Goal: Task Accomplishment & Management: Use online tool/utility

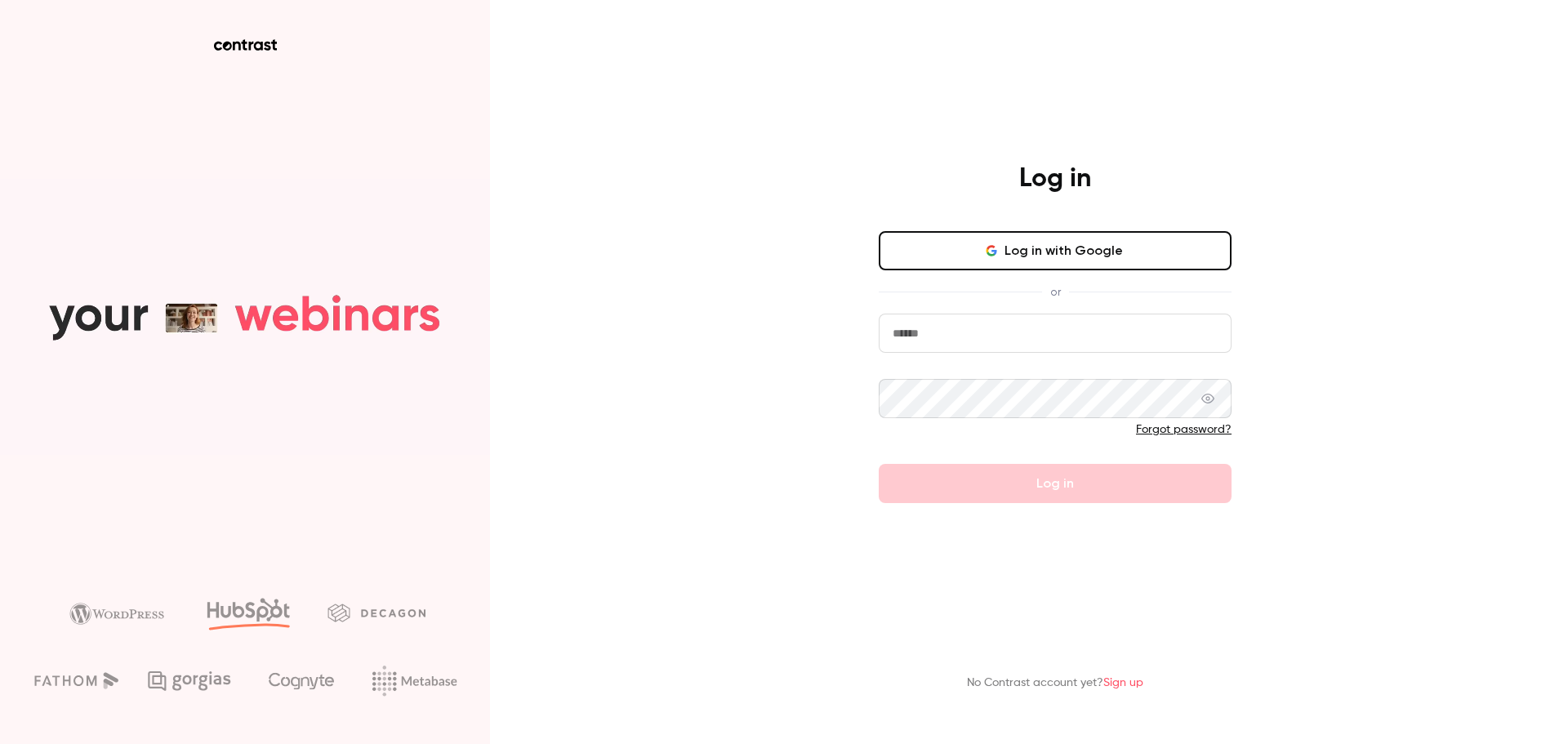
type input "**********"
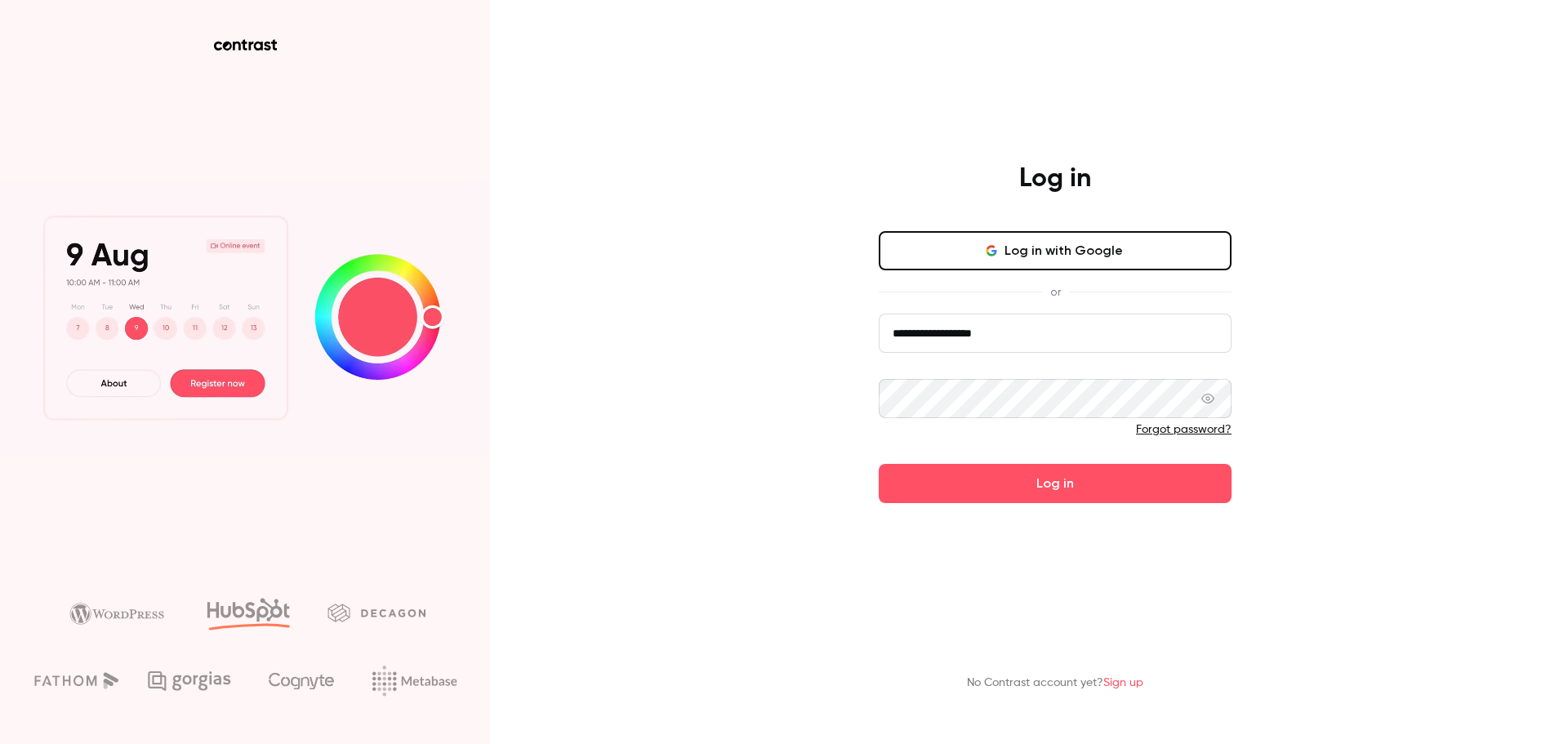
click at [1019, 494] on button "Log in" at bounding box center [1055, 483] width 353 height 39
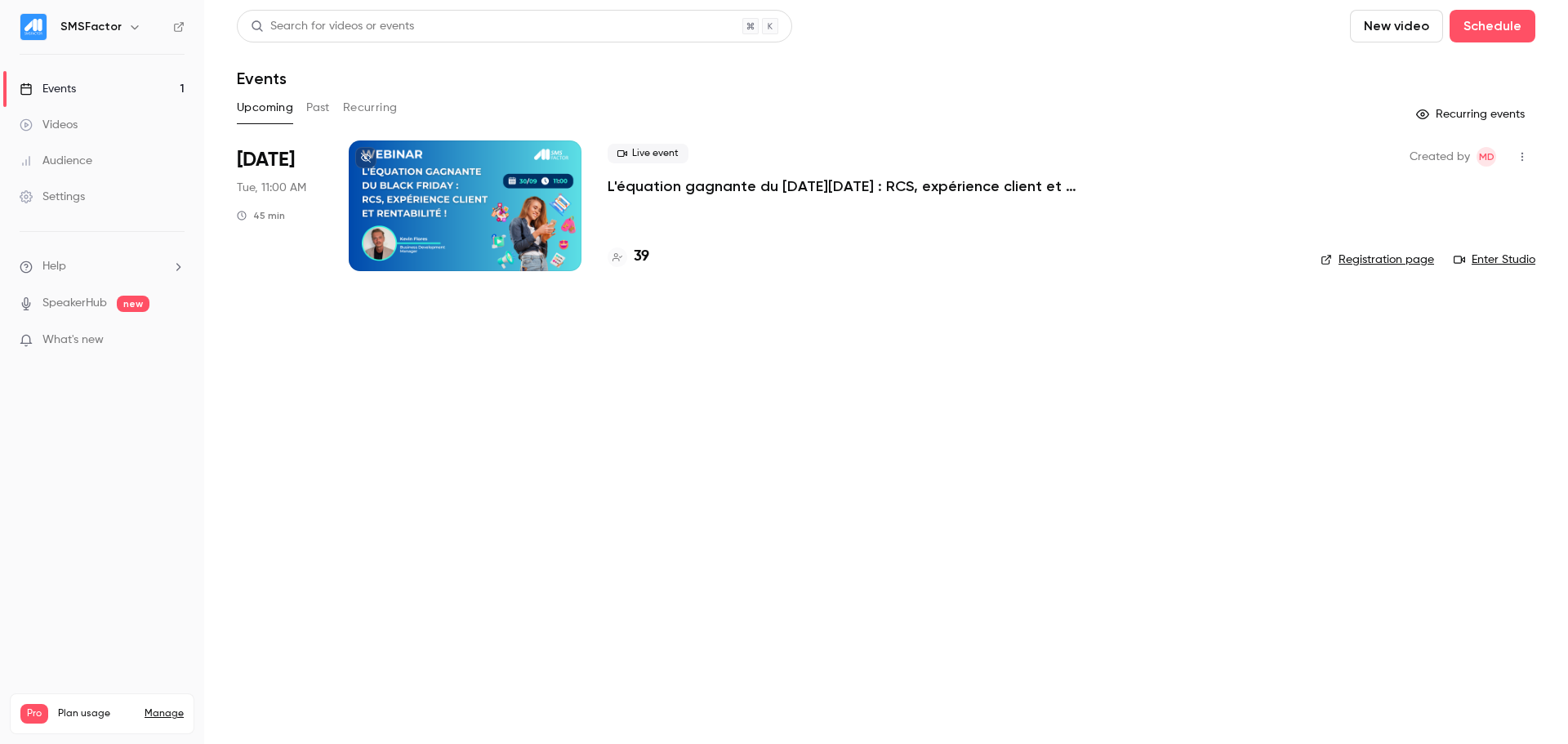
click at [707, 184] on p "L'équation gagnante du [DATE][DATE] : RCS, expérience client et rentabilité !" at bounding box center [853, 186] width 490 height 20
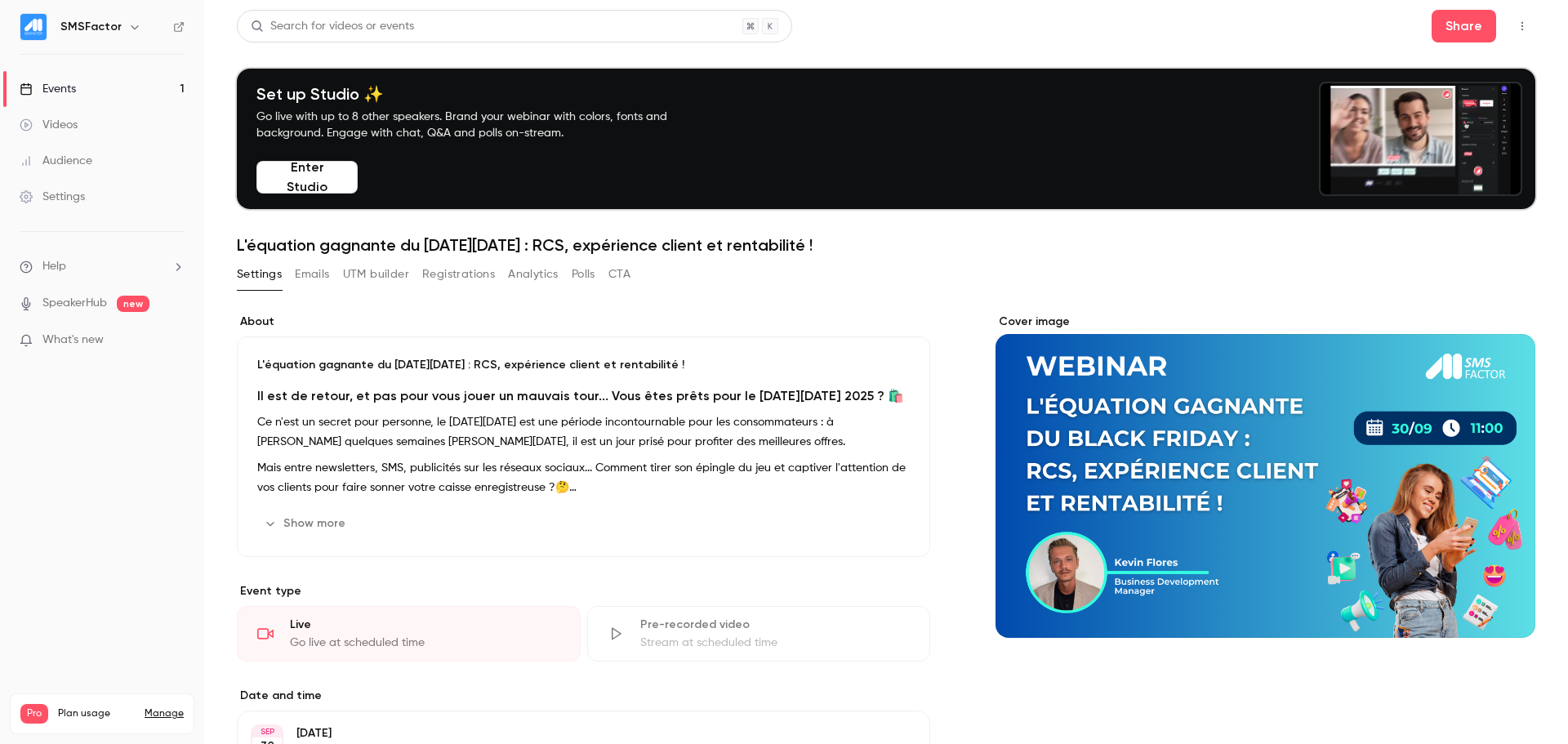
click at [307, 273] on button "Emails" at bounding box center [312, 274] width 34 height 26
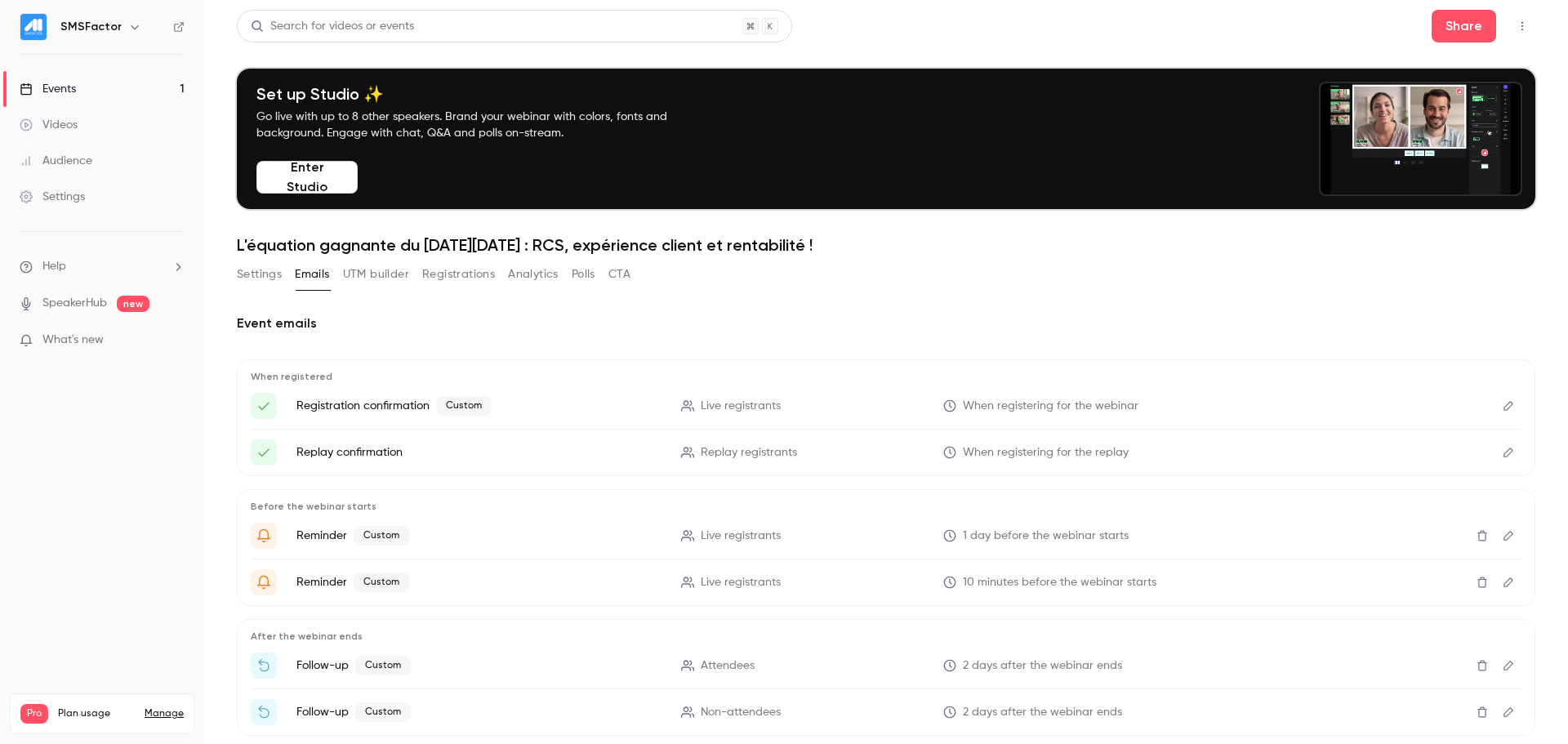
click at [372, 273] on button "UTM builder" at bounding box center [376, 274] width 67 height 26
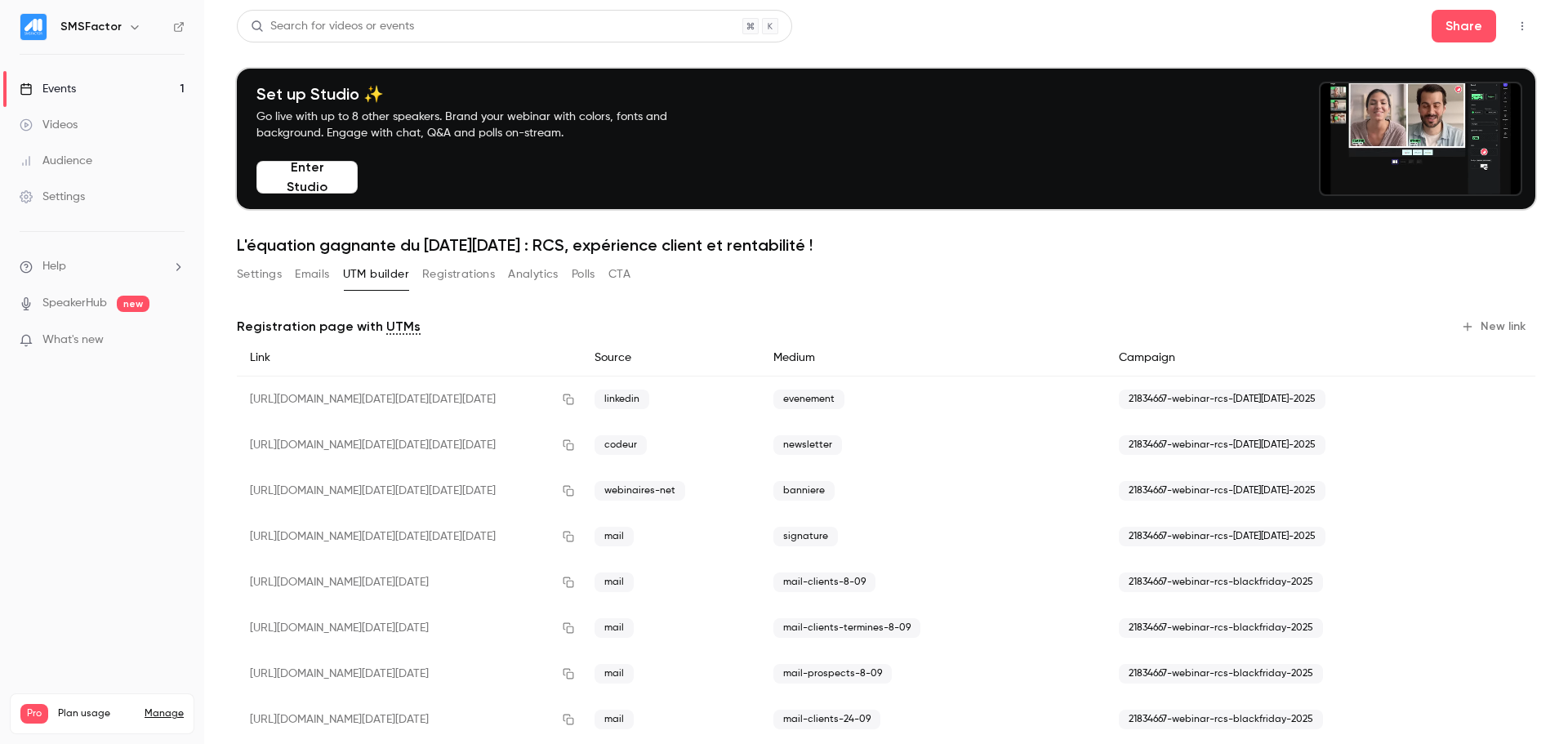
click at [422, 273] on button "Registrations" at bounding box center [459, 274] width 73 height 26
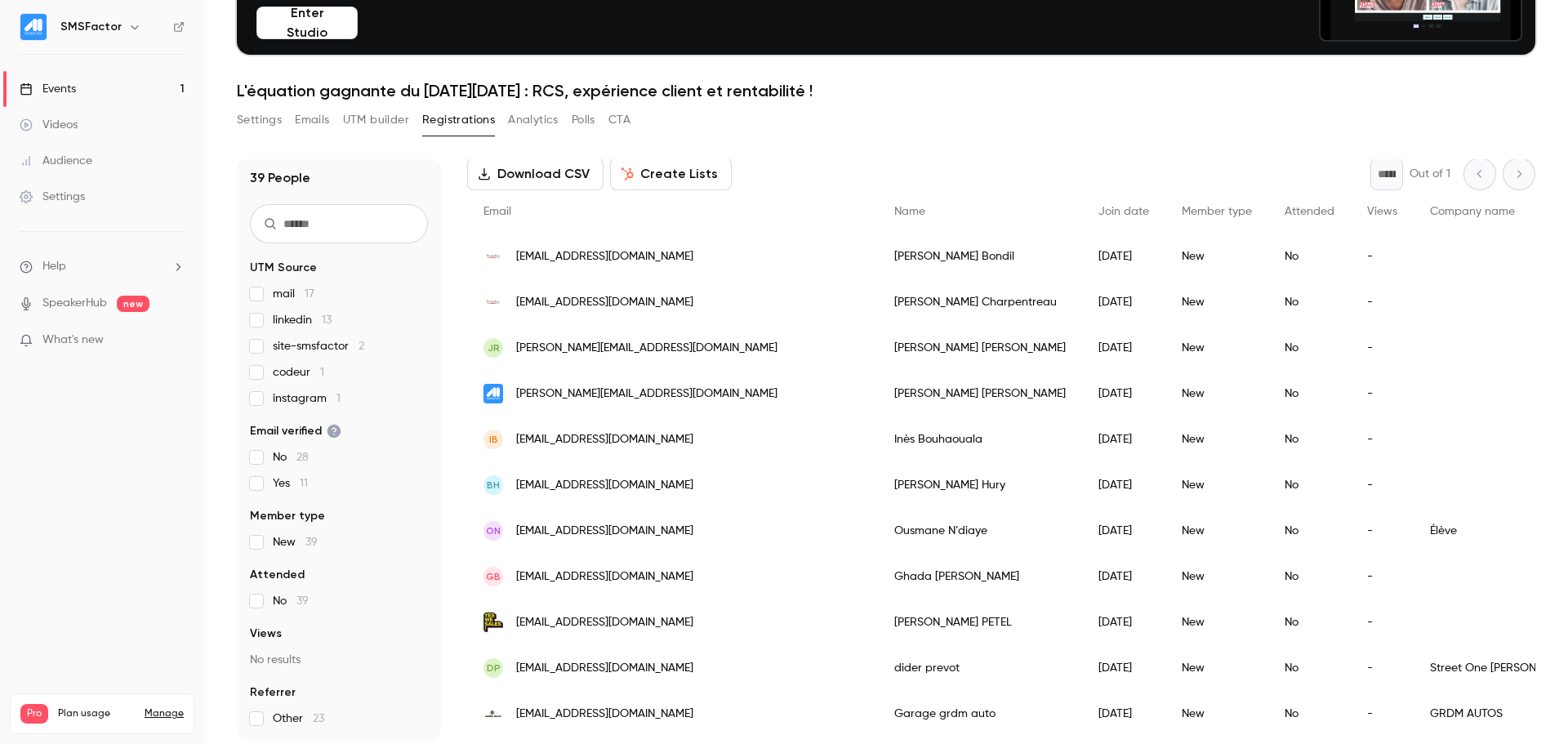
scroll to position [160, 0]
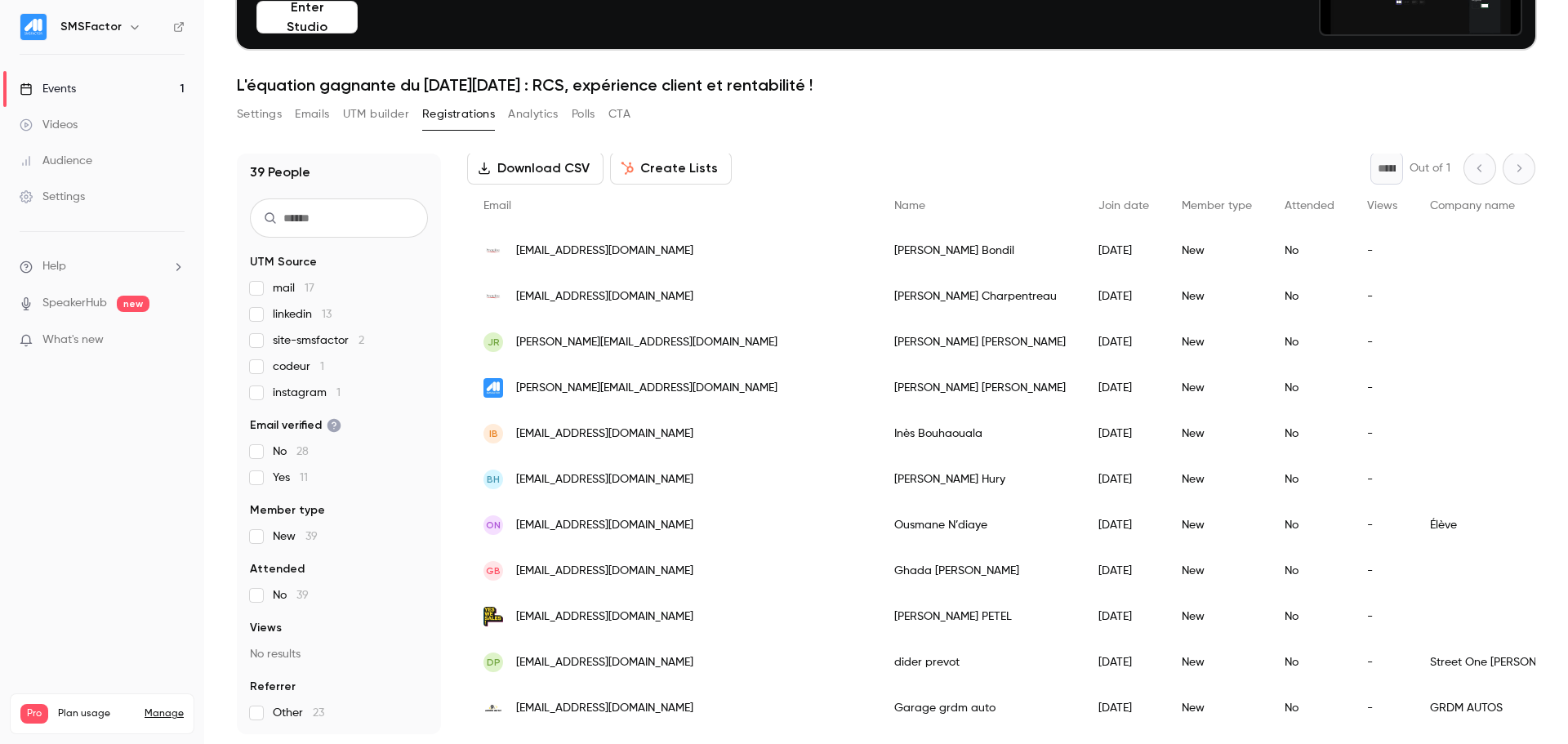
click at [62, 78] on link "Events 1" at bounding box center [102, 89] width 204 height 36
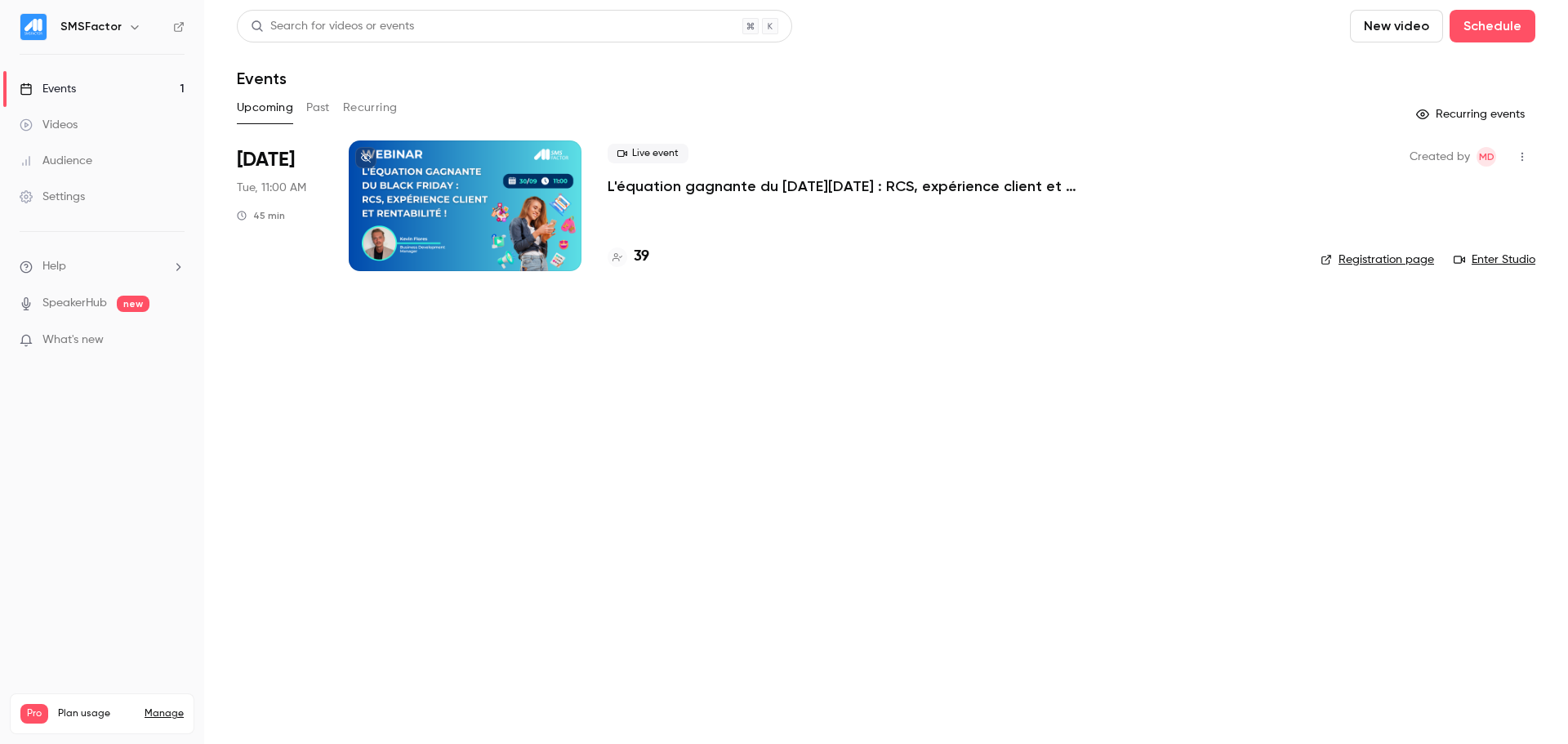
click at [484, 198] on div at bounding box center [466, 205] width 233 height 130
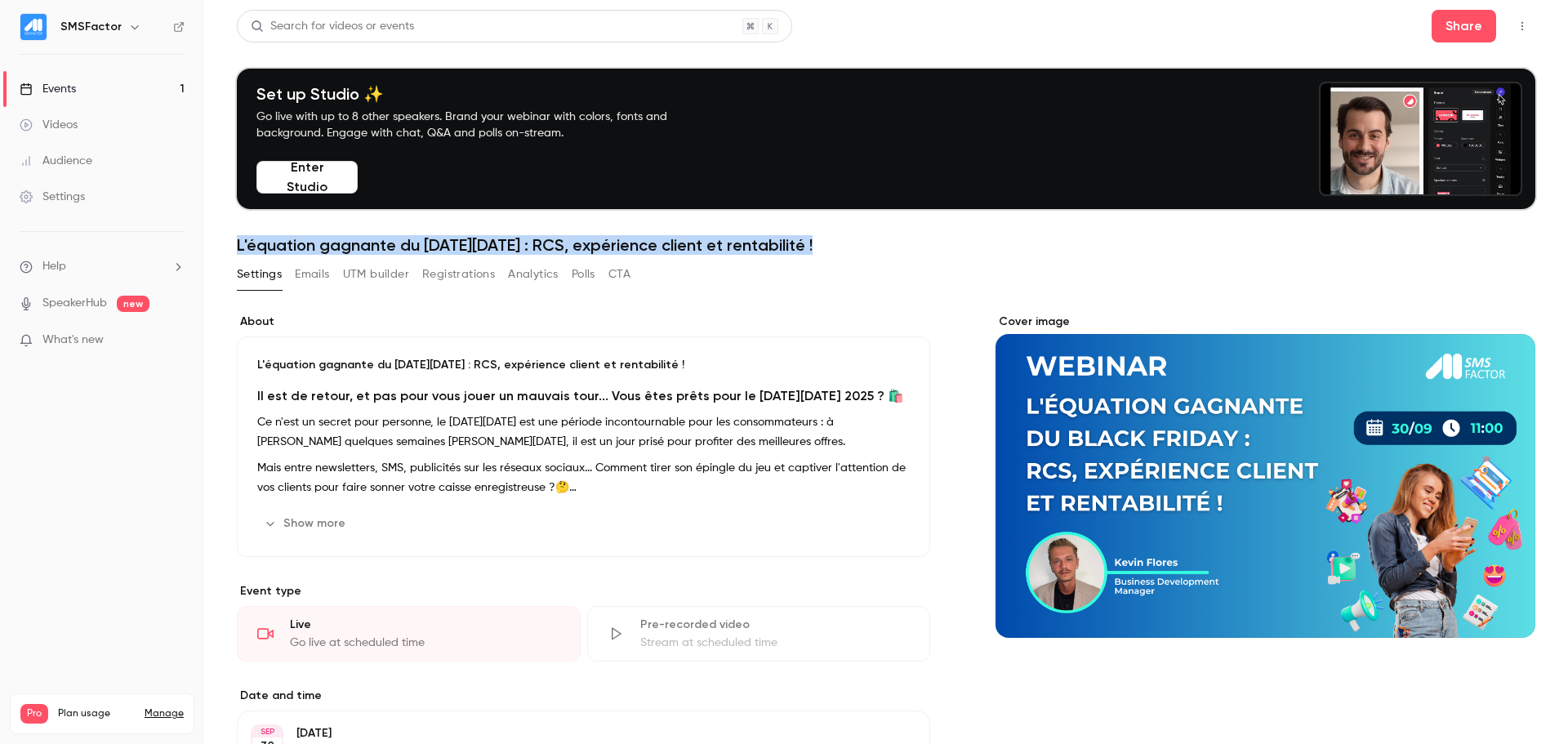
drag, startPoint x: 255, startPoint y: 239, endPoint x: 812, endPoint y: 232, distance: 557.0
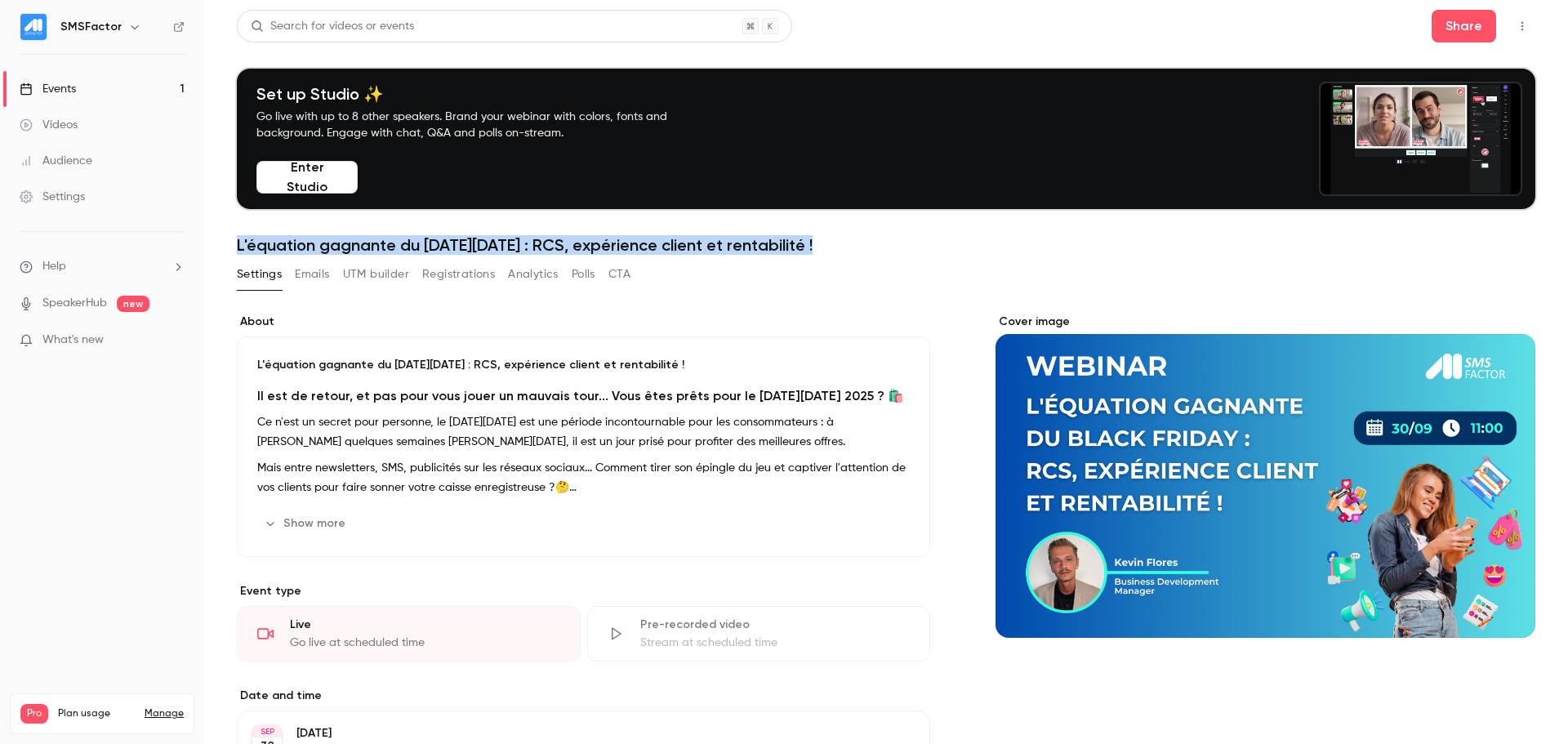
click at [812, 232] on main "Search for videos or events Share Set up Studio ✨ Go live with up to 8 other sp…" at bounding box center [886, 372] width 1364 height 744
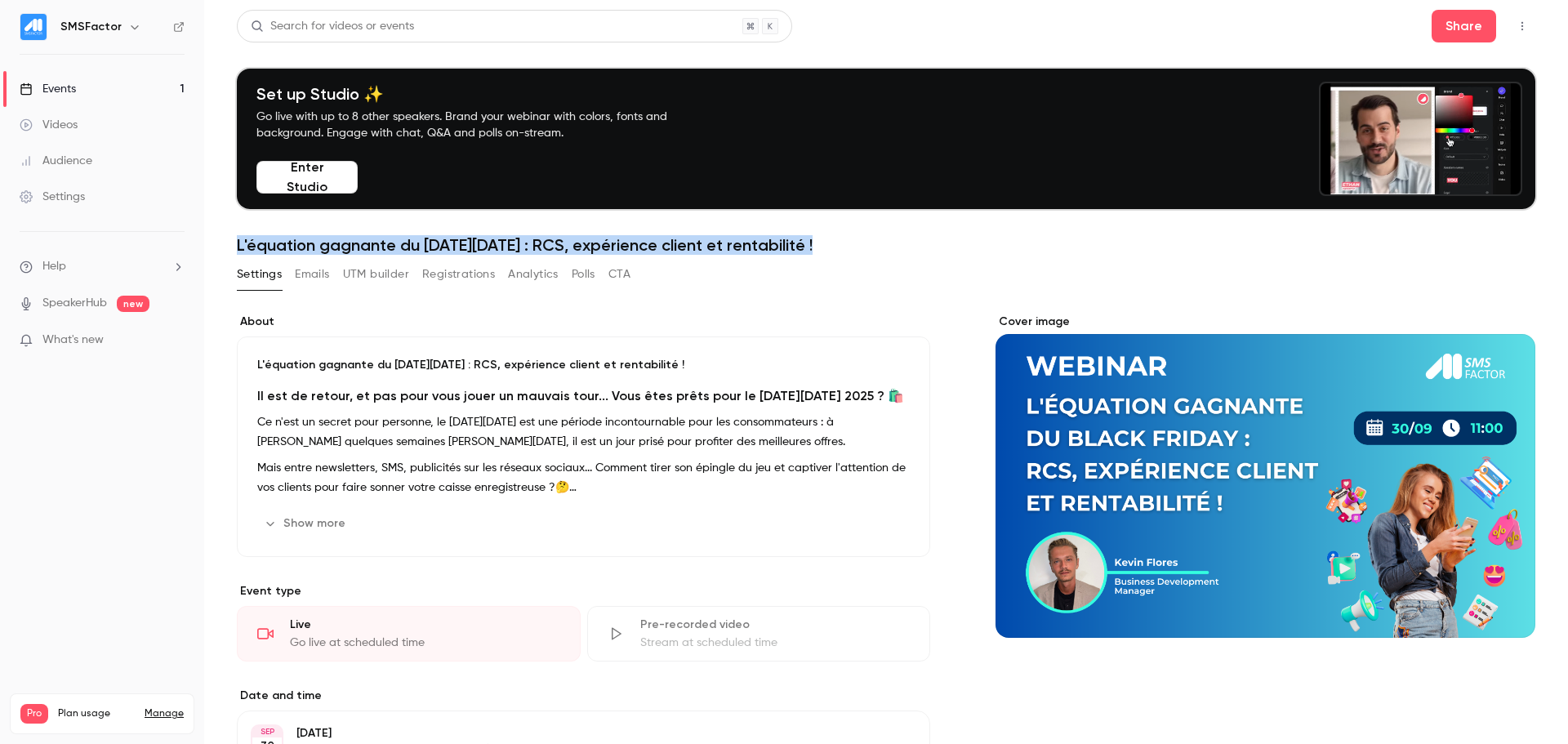
copy h1 "L'équation gagnante du [DATE][DATE] : RCS, expérience client et rentabilité !"
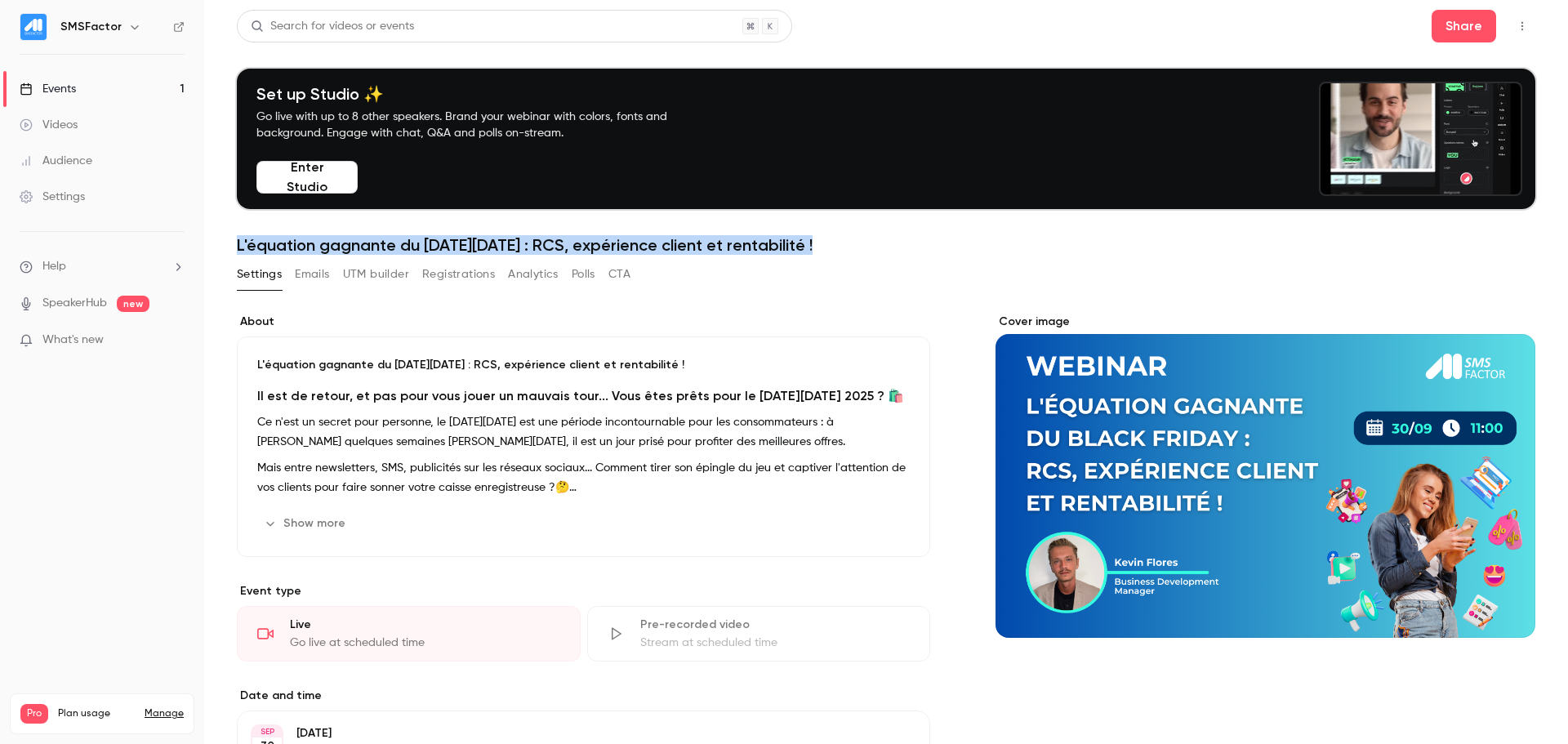
click at [314, 531] on button "Show more" at bounding box center [307, 523] width 98 height 26
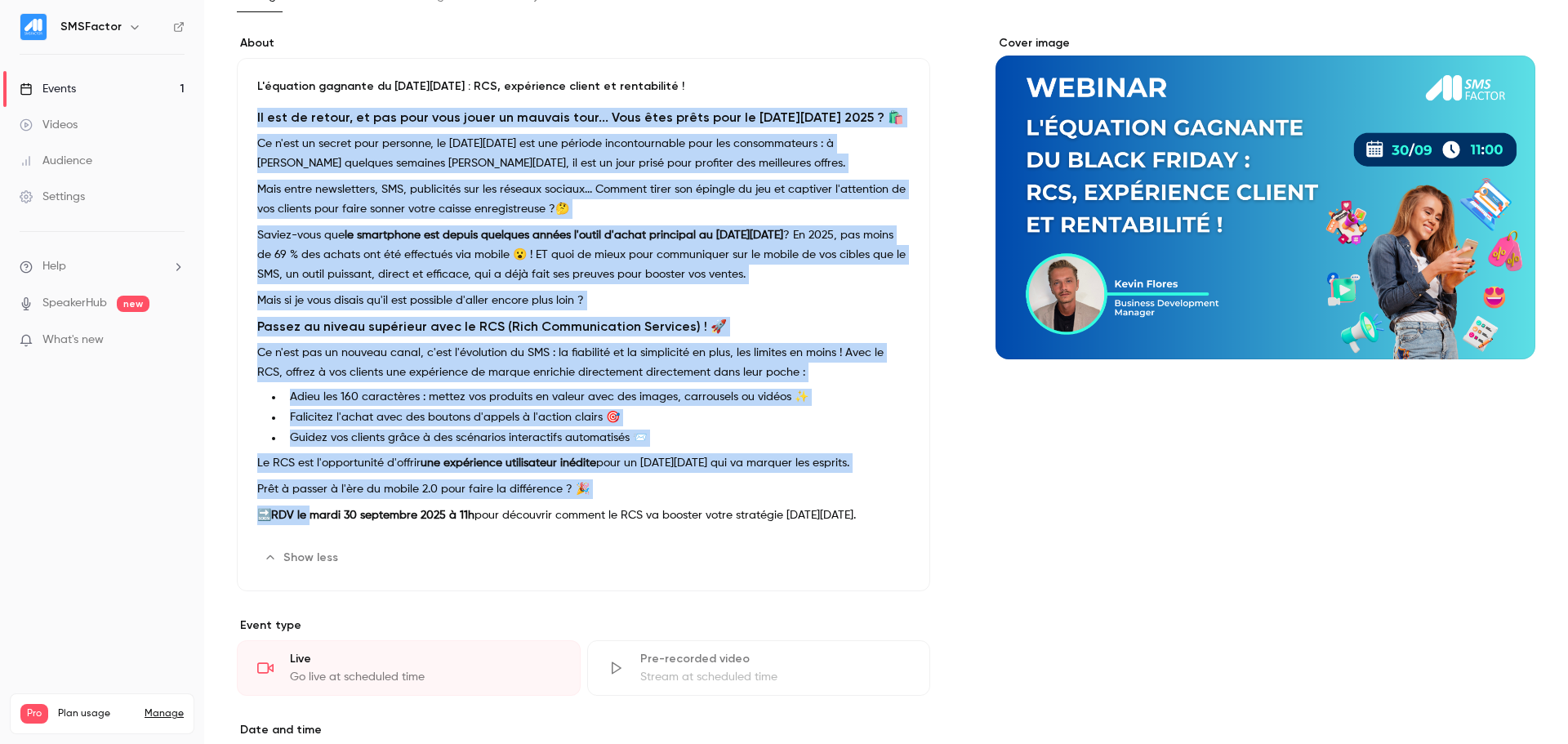
scroll to position [409, 0]
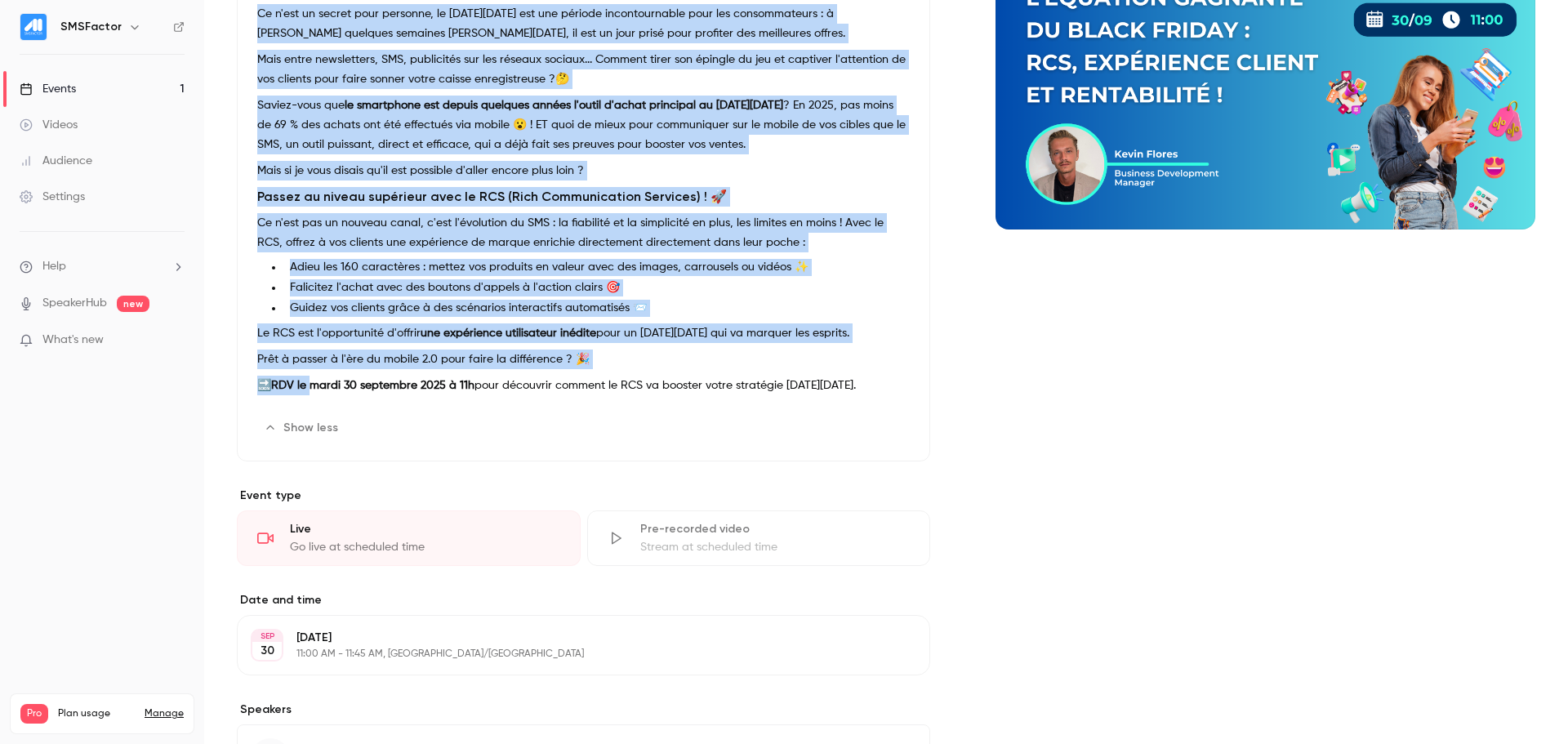
drag, startPoint x: 253, startPoint y: 393, endPoint x: 871, endPoint y: 385, distance: 618.1
click at [871, 385] on div "L'équation gagnante du [DATE][DATE] : RCS, expérience client et rentabilité ! I…" at bounding box center [584, 195] width 694 height 533
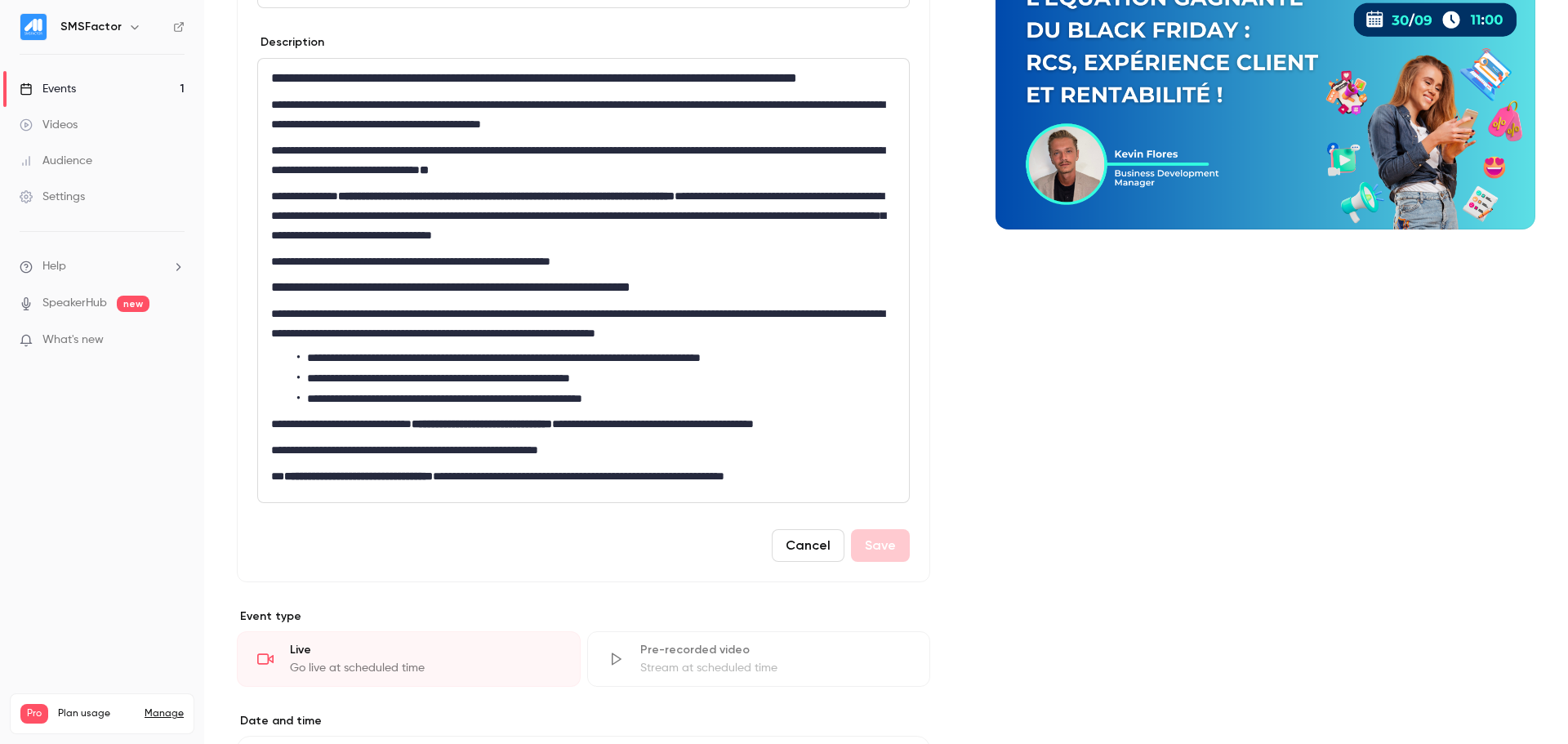
scroll to position [234, 0]
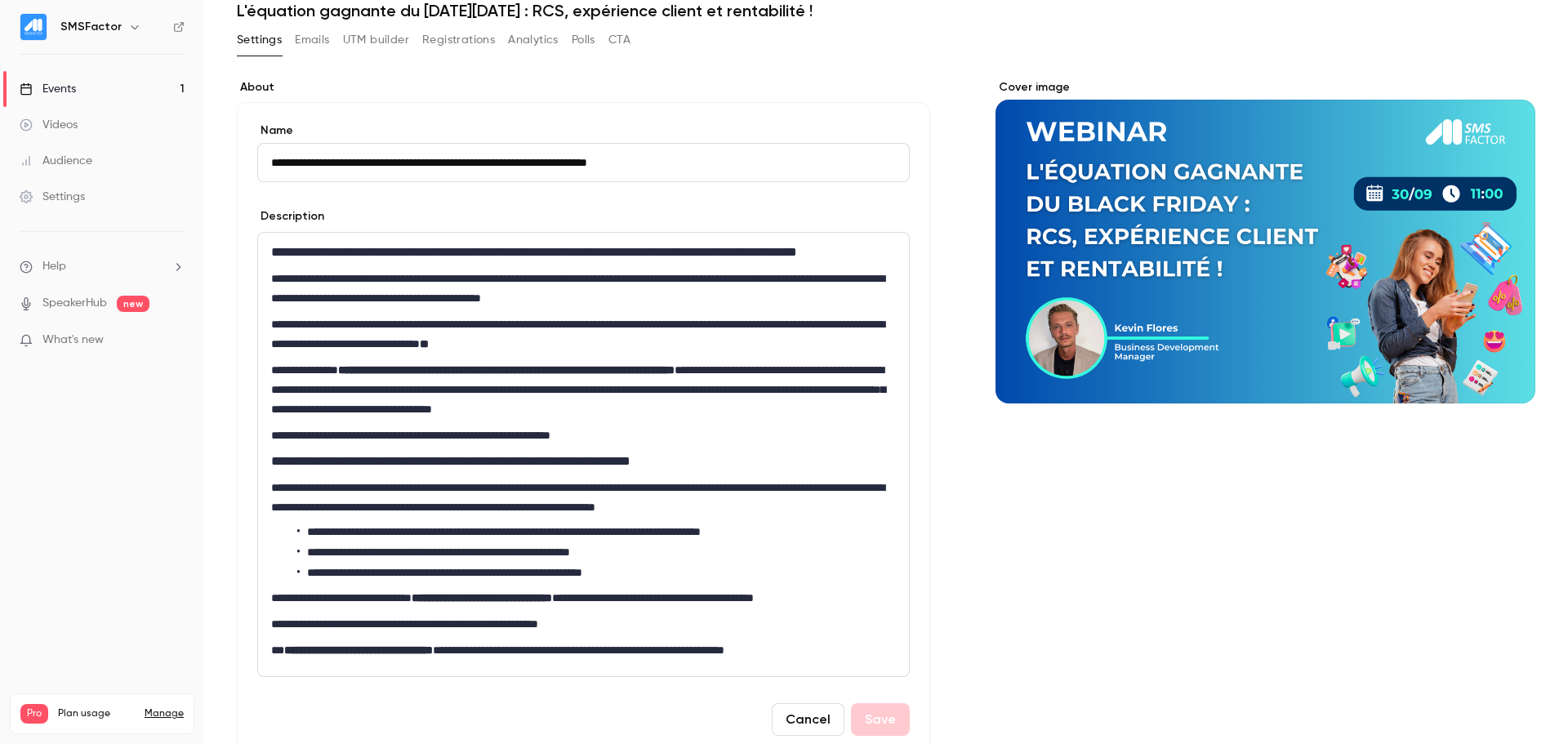
click at [326, 288] on p "**********" at bounding box center [580, 288] width 618 height 39
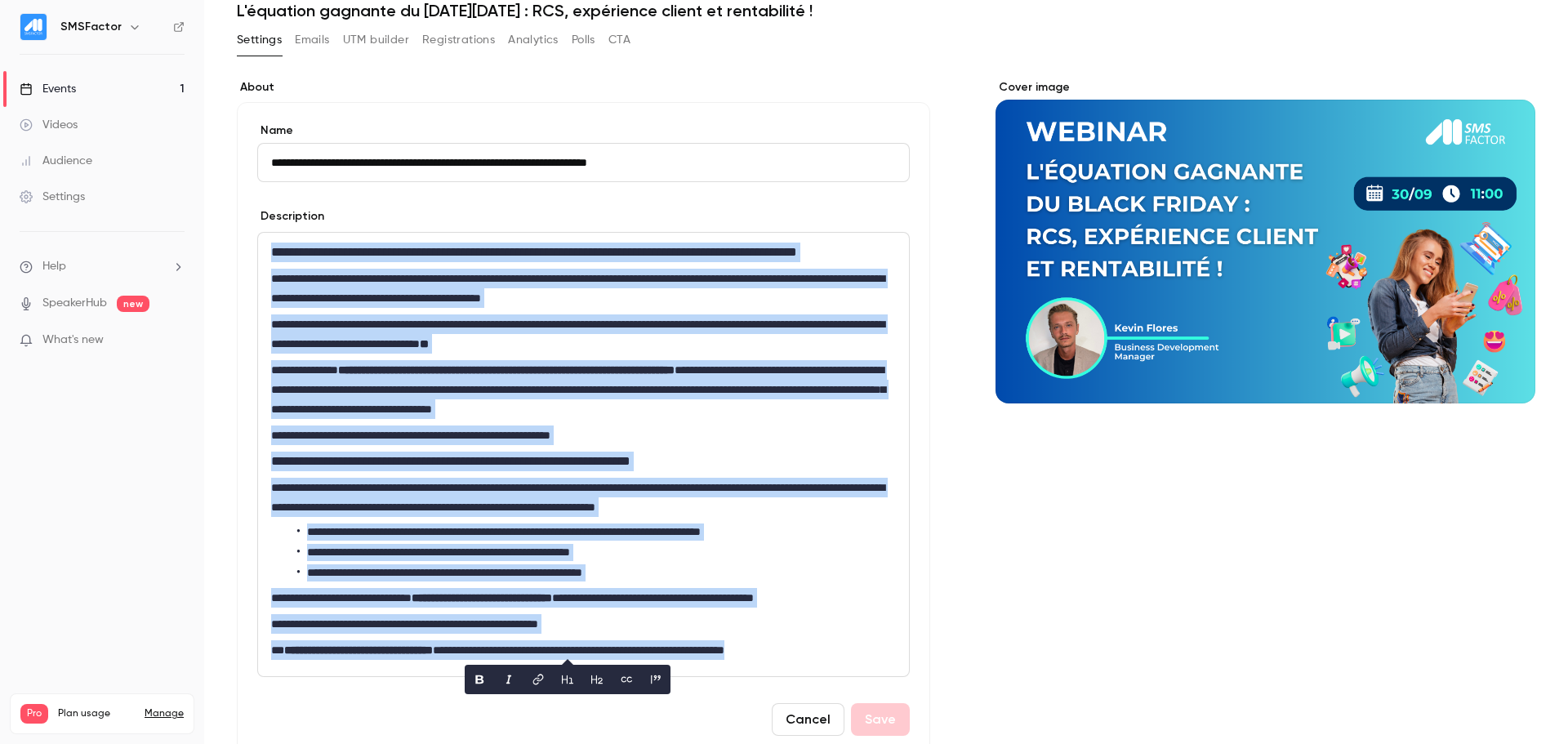
click at [62, 88] on div "Events" at bounding box center [48, 89] width 57 height 17
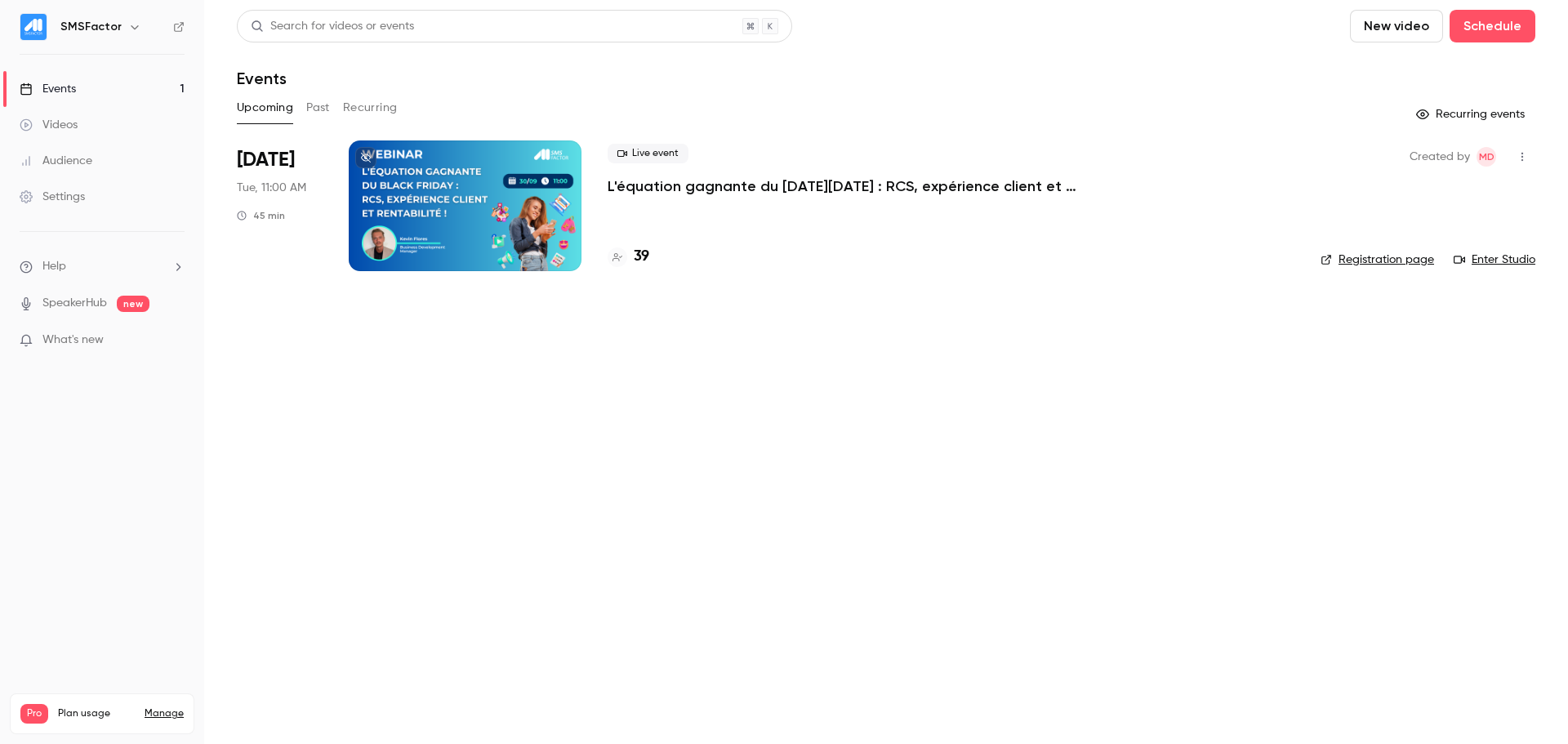
click at [1386, 257] on link "Registration page" at bounding box center [1378, 260] width 114 height 17
click at [436, 190] on div at bounding box center [466, 205] width 233 height 130
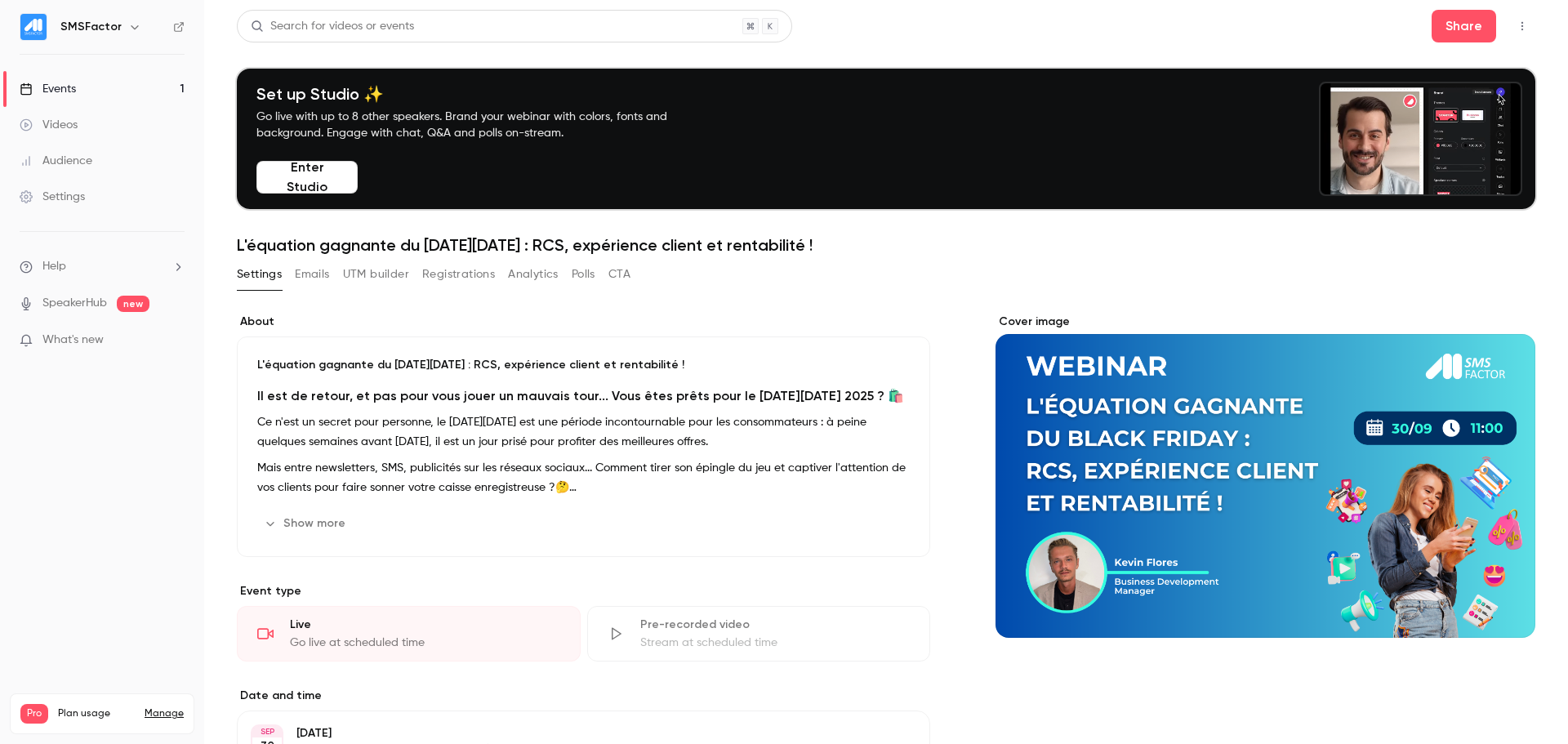
click at [370, 280] on button "UTM builder" at bounding box center [376, 274] width 67 height 26
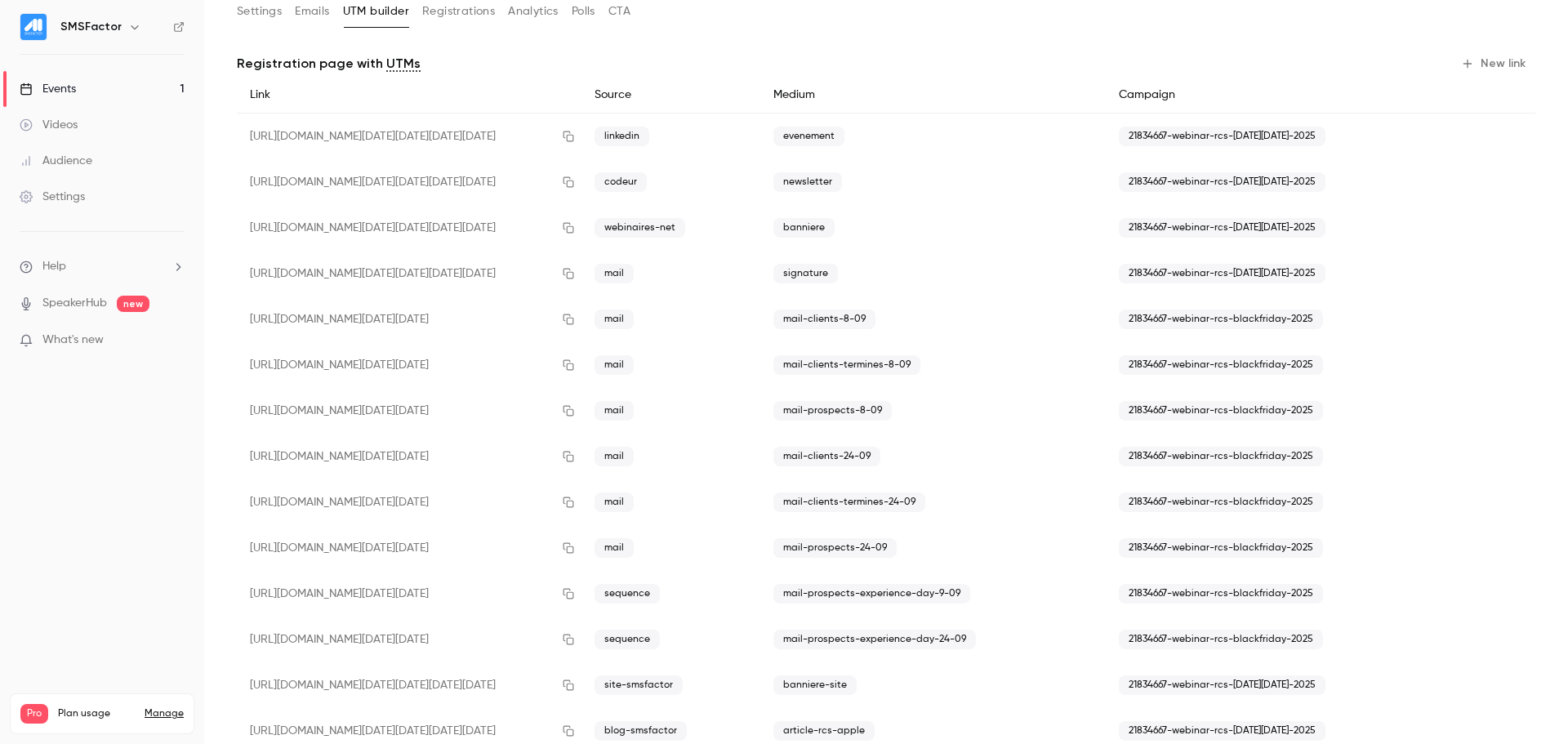
scroll to position [233, 0]
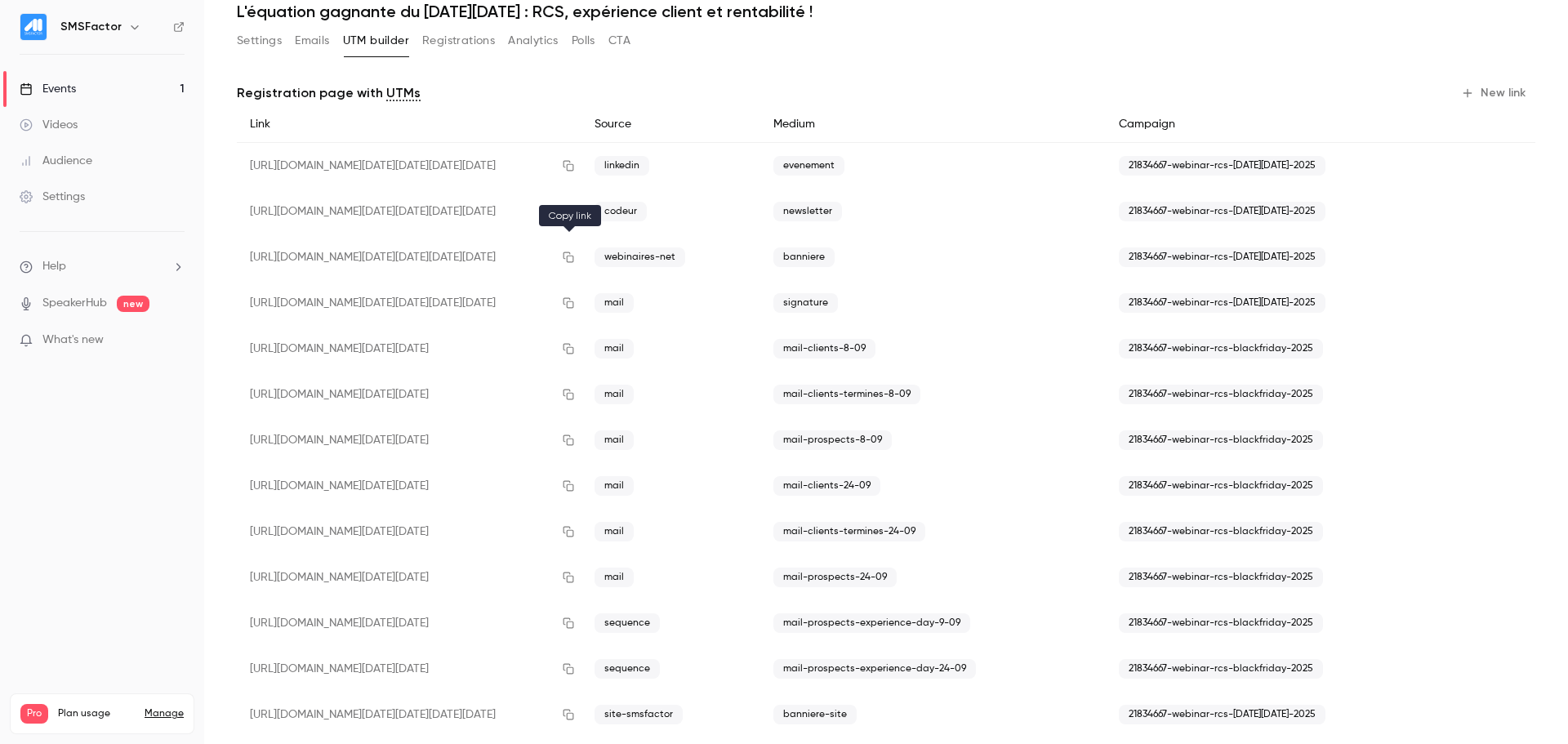
click at [565, 256] on icon "button" at bounding box center [567, 258] width 13 height 12
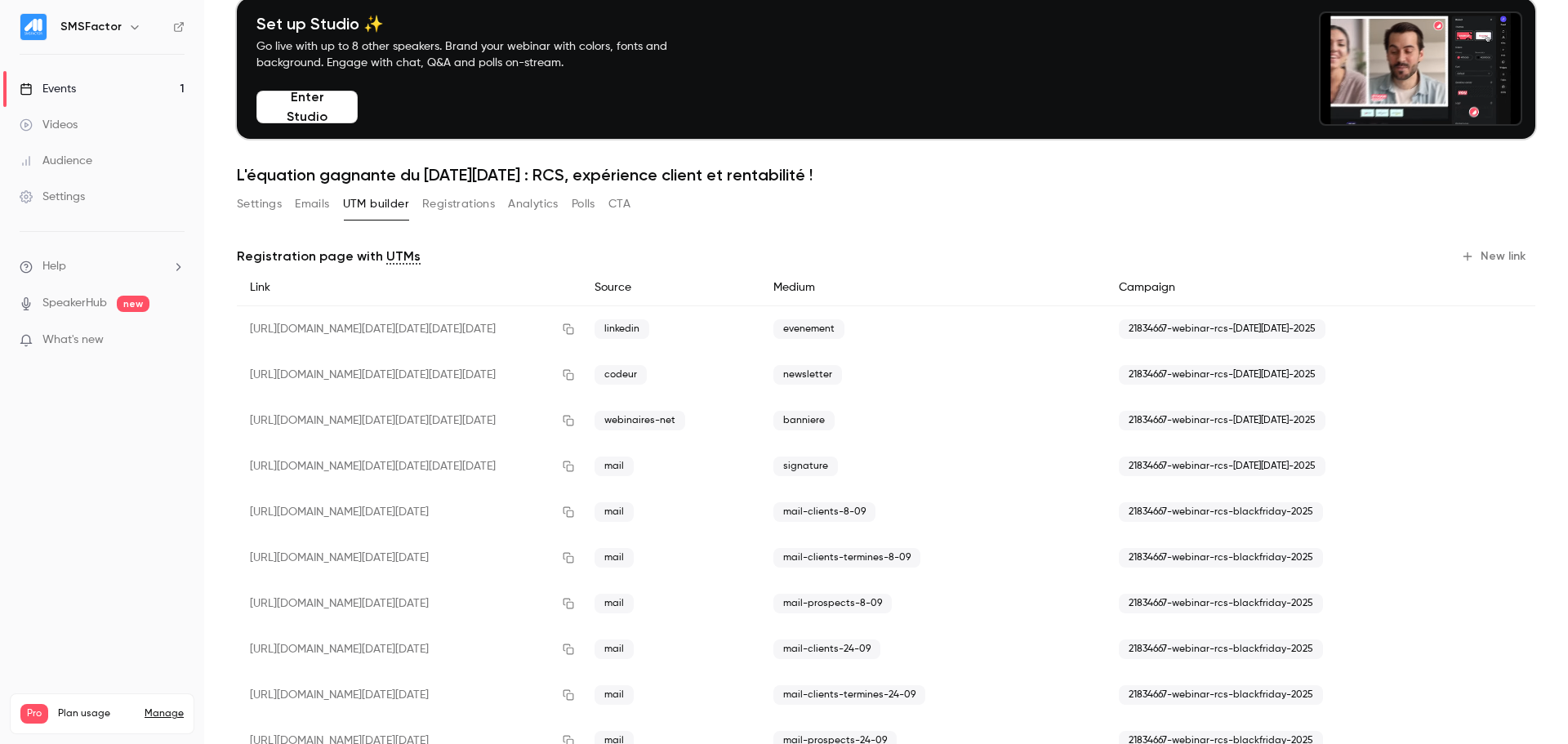
scroll to position [0, 0]
